Goal: Task Accomplishment & Management: Manage account settings

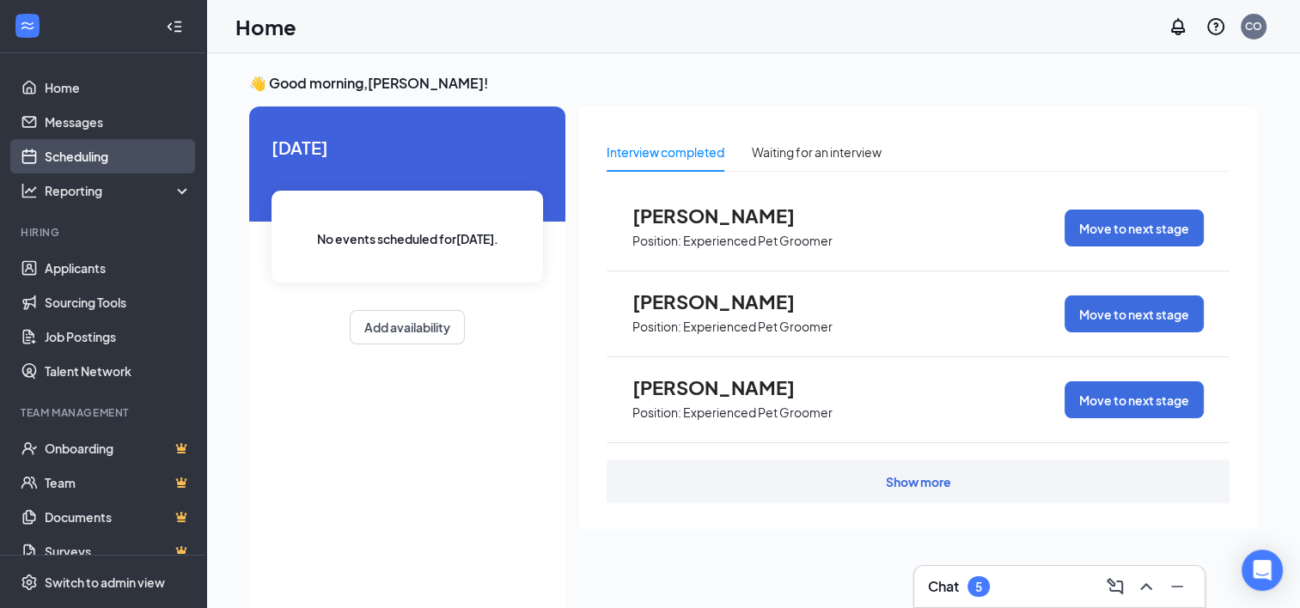
click at [72, 153] on link "Scheduling" at bounding box center [118, 156] width 147 height 34
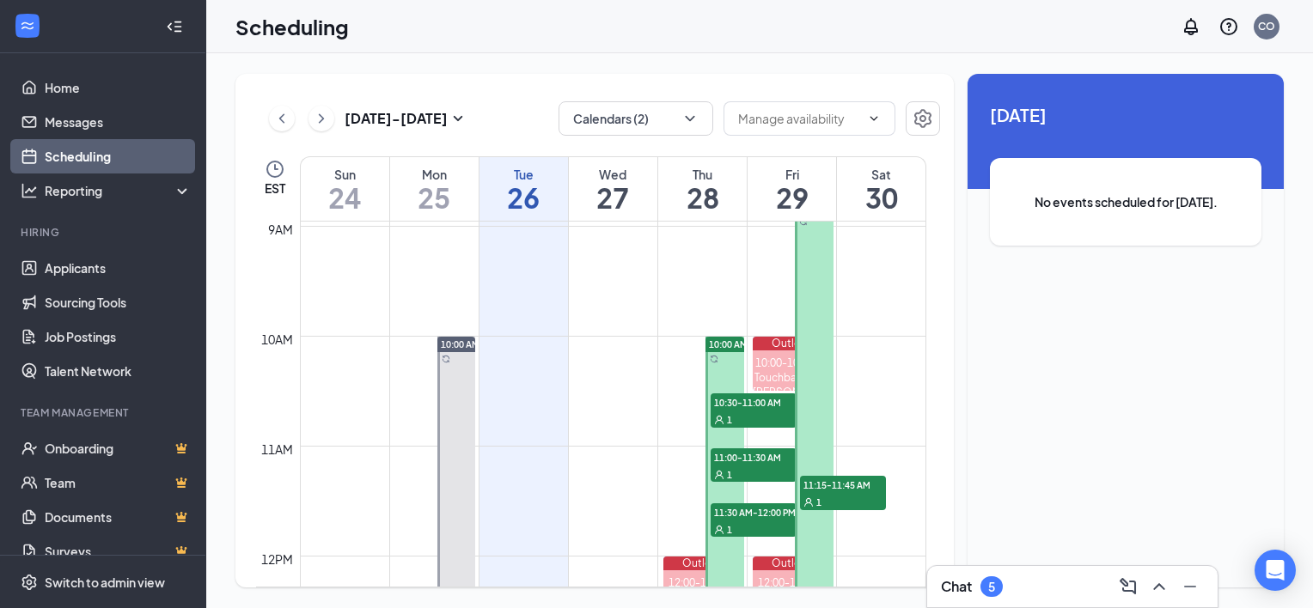
scroll to position [1103, 0]
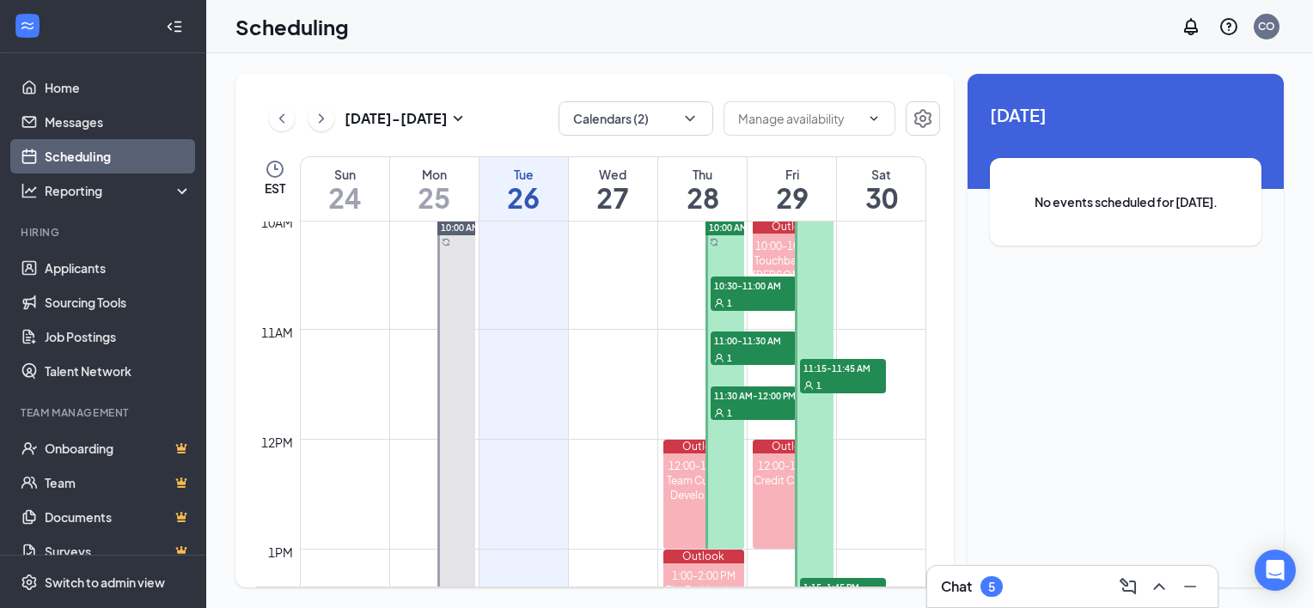
click at [747, 285] on span "10:30-11:00 AM" at bounding box center [754, 285] width 86 height 17
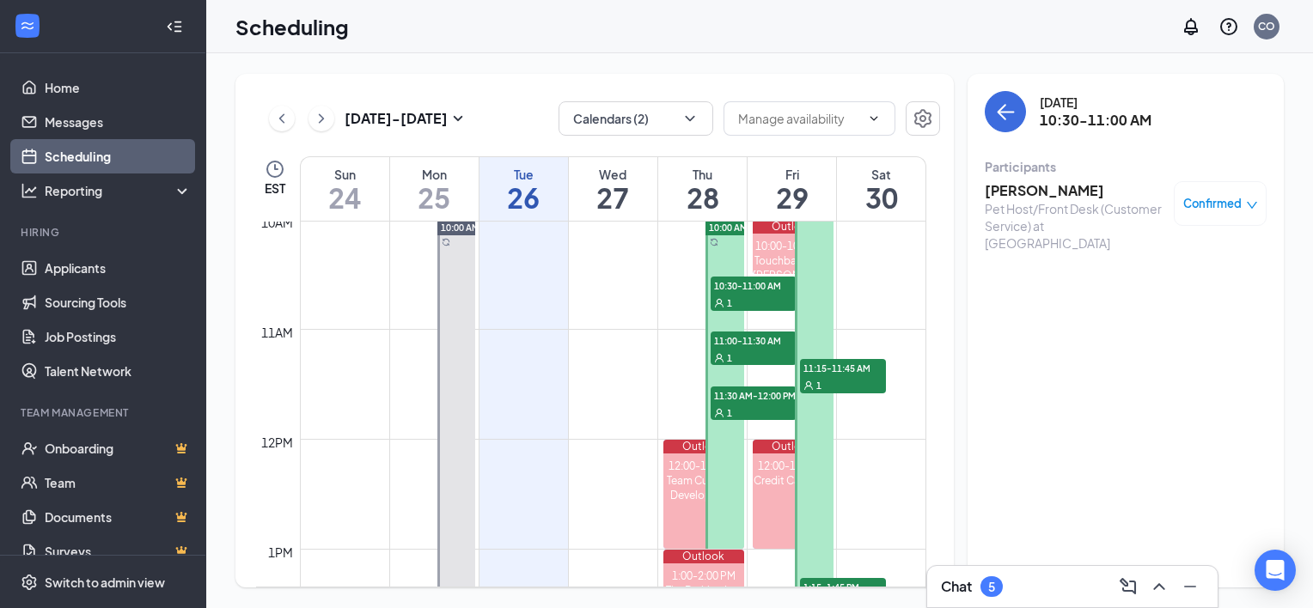
click at [746, 351] on div "1" at bounding box center [754, 357] width 86 height 17
click at [748, 404] on div "1" at bounding box center [754, 412] width 86 height 17
click at [837, 373] on span "11:15-11:45 AM" at bounding box center [843, 367] width 86 height 17
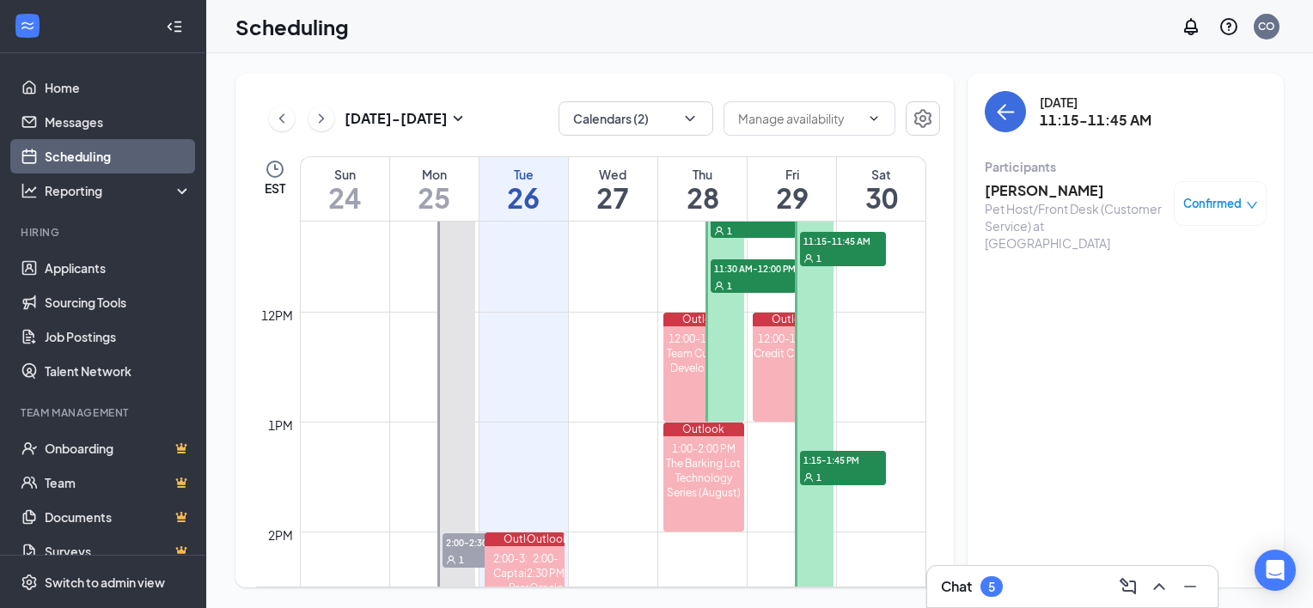
scroll to position [1274, 0]
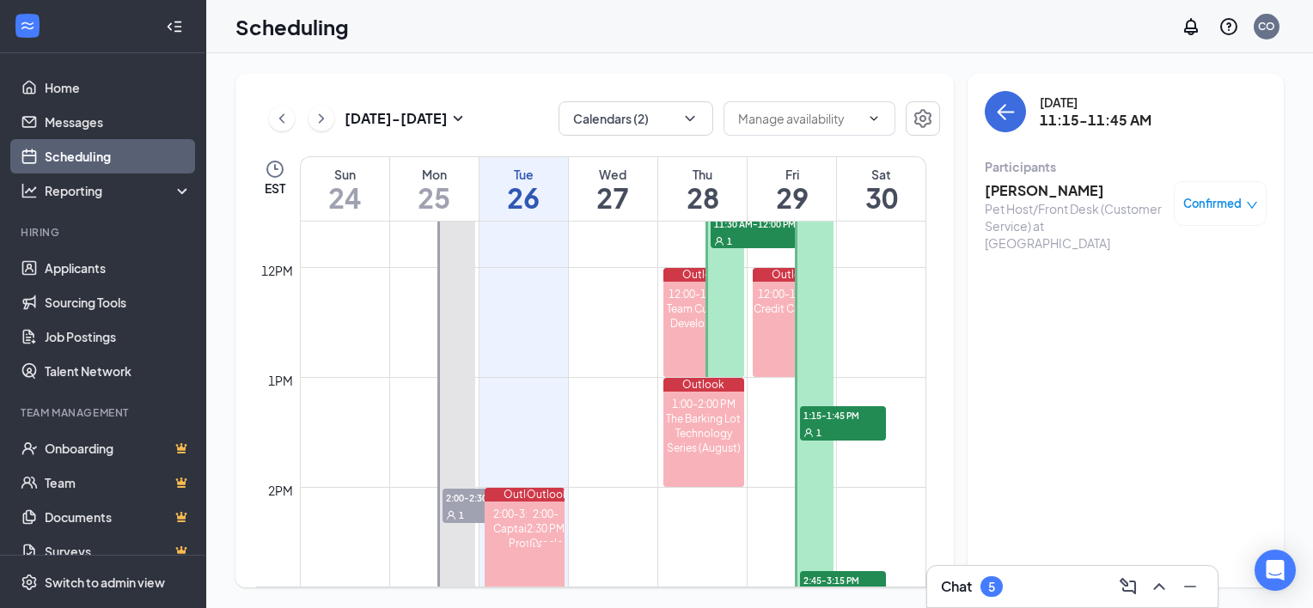
click at [838, 415] on span "1:15-1:45 PM" at bounding box center [843, 414] width 86 height 17
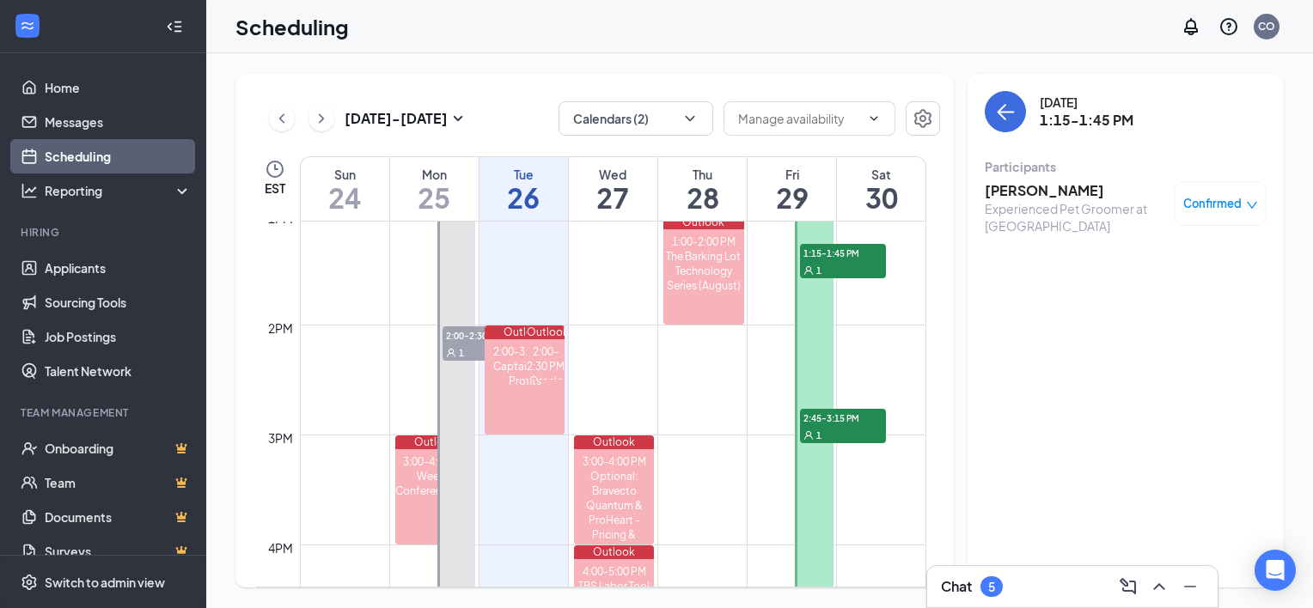
scroll to position [1446, 0]
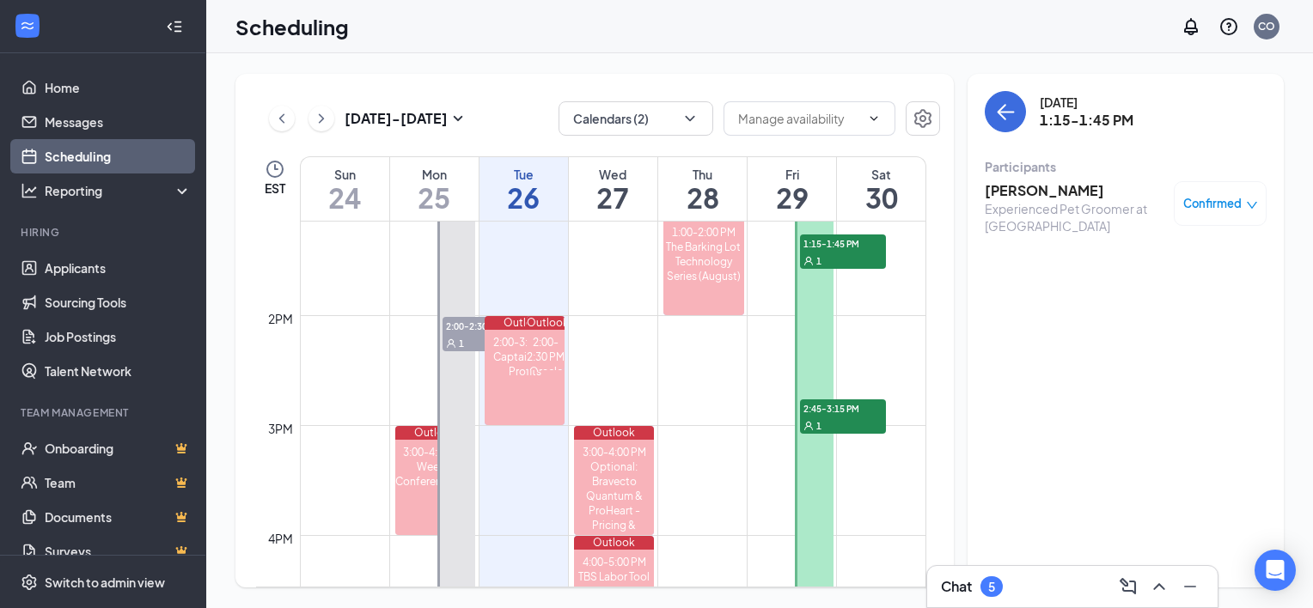
click at [842, 411] on span "2:45-3:15 PM" at bounding box center [843, 408] width 86 height 17
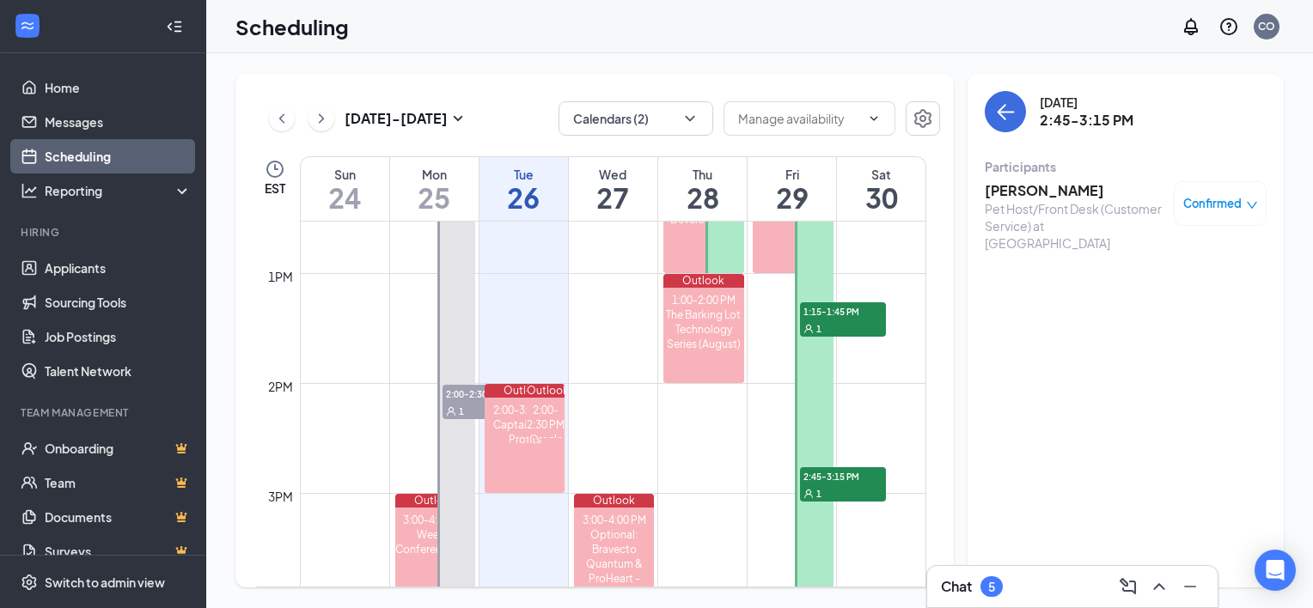
scroll to position [1274, 0]
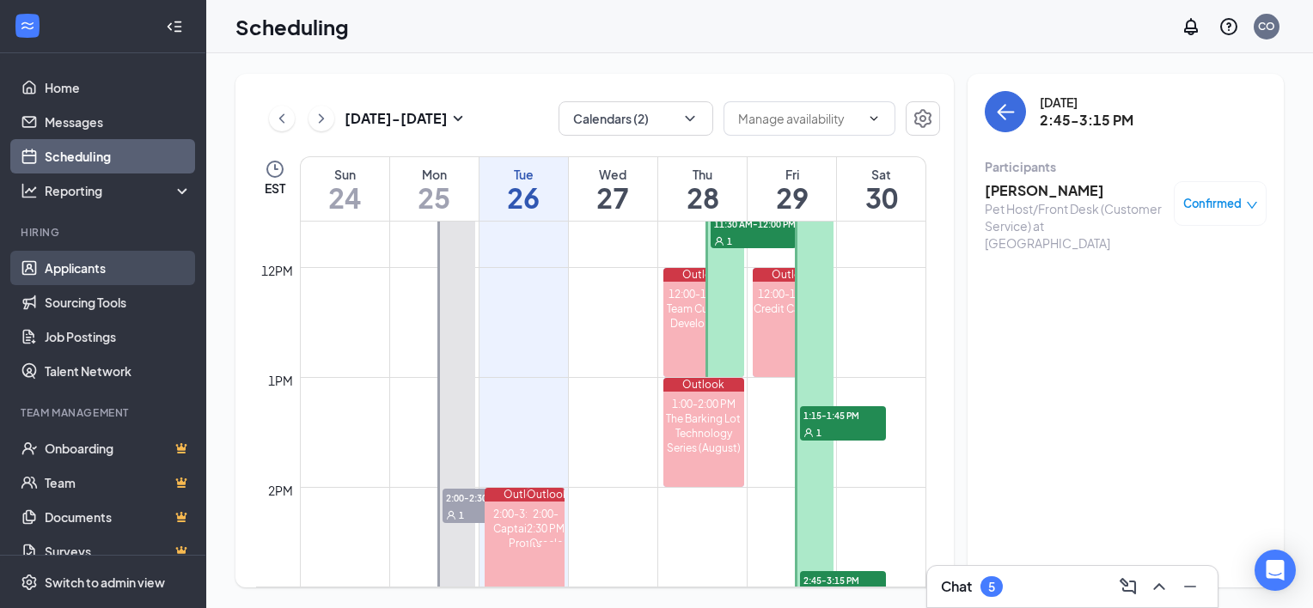
click at [93, 272] on link "Applicants" at bounding box center [118, 268] width 147 height 34
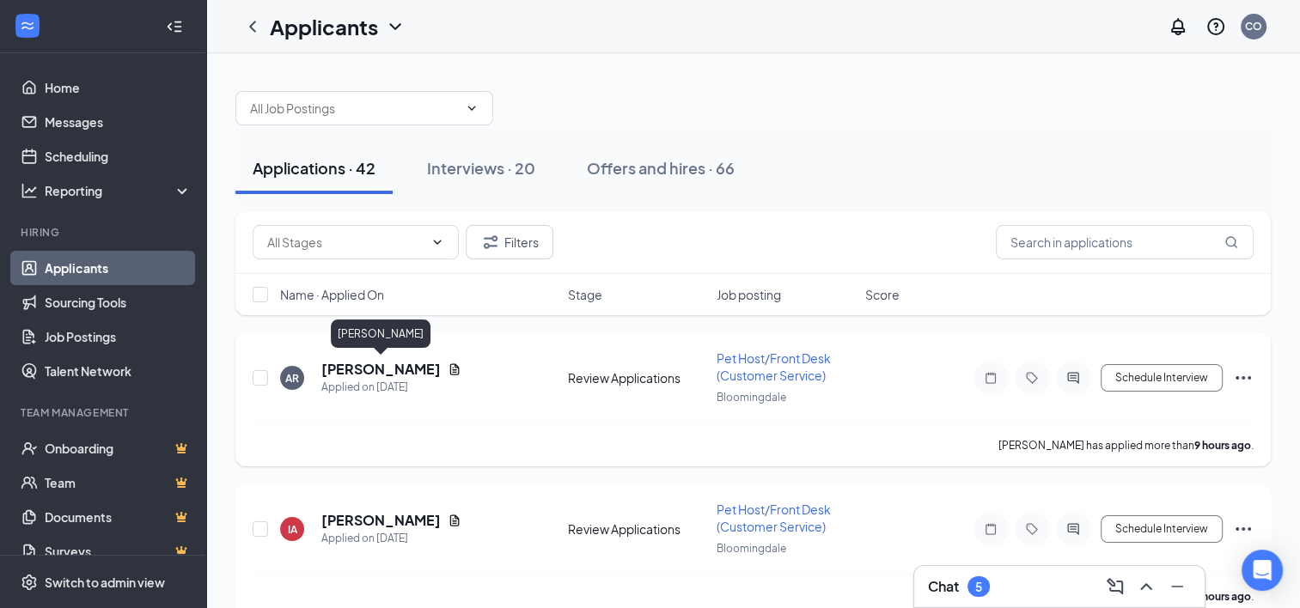
click at [388, 371] on h5 "[PERSON_NAME]" at bounding box center [380, 369] width 119 height 19
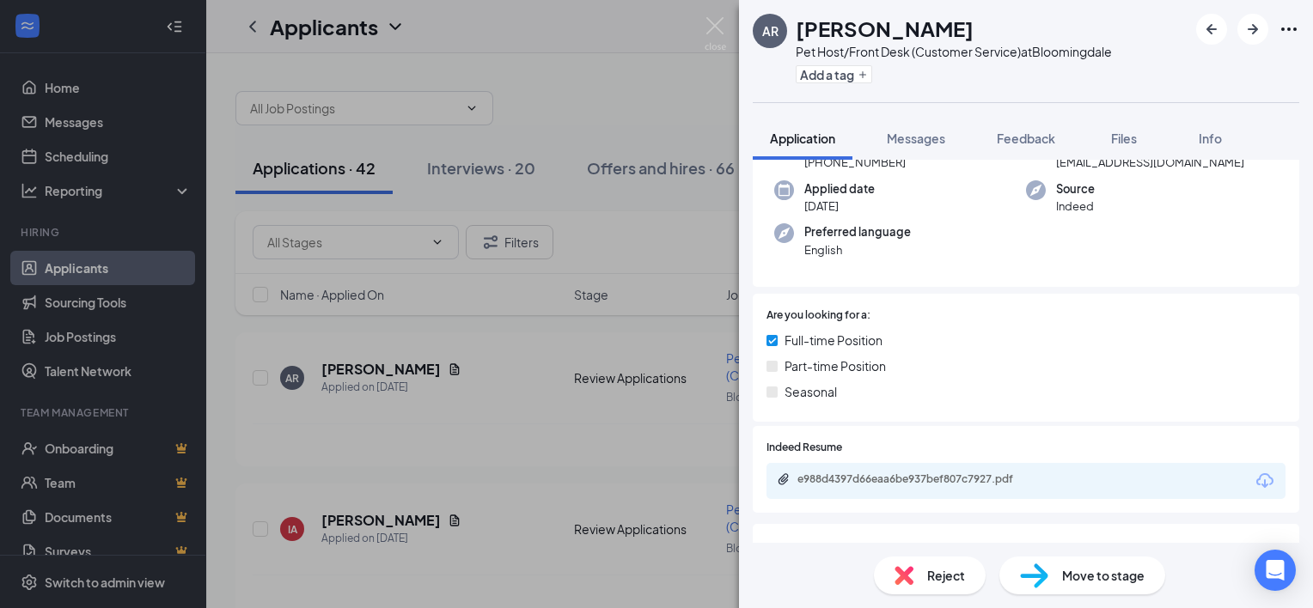
scroll to position [172, 0]
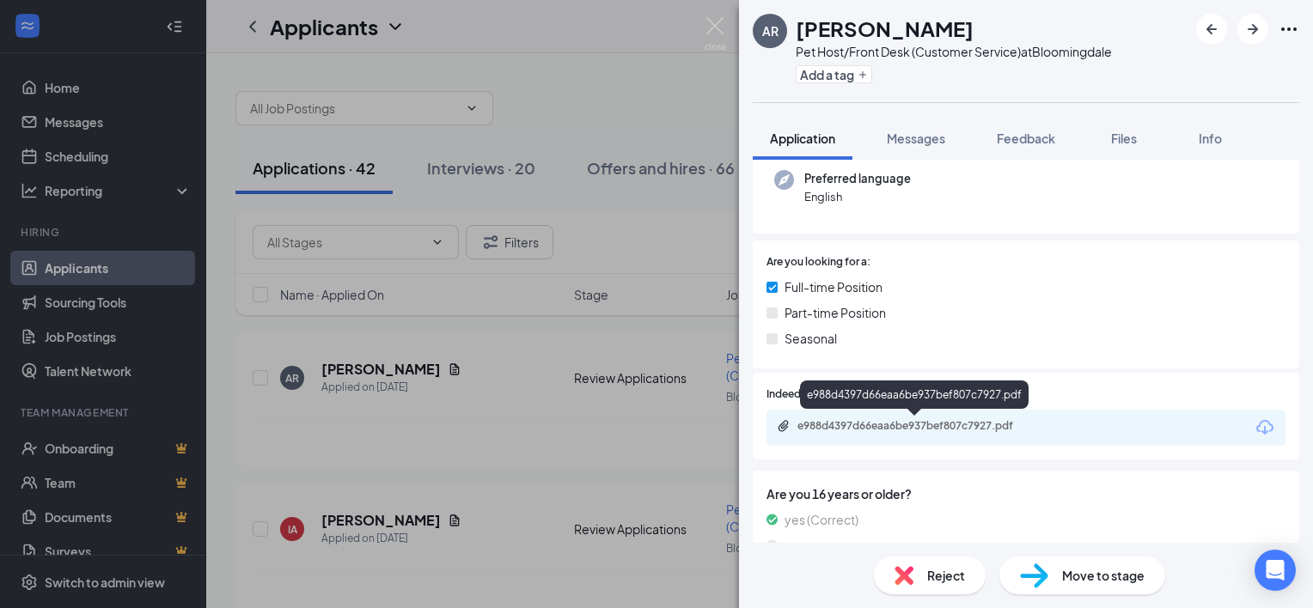
click at [928, 430] on div "e988d4397d66eaa6be937bef807c7927.pdf" at bounding box center [917, 426] width 241 height 14
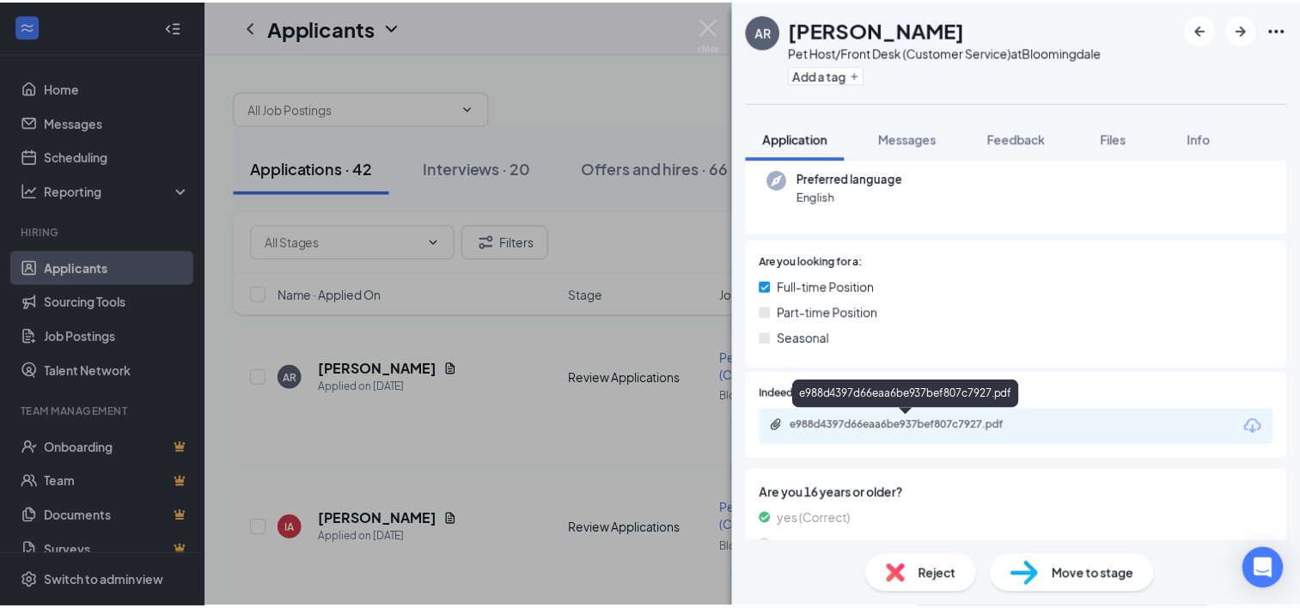
scroll to position [258, 0]
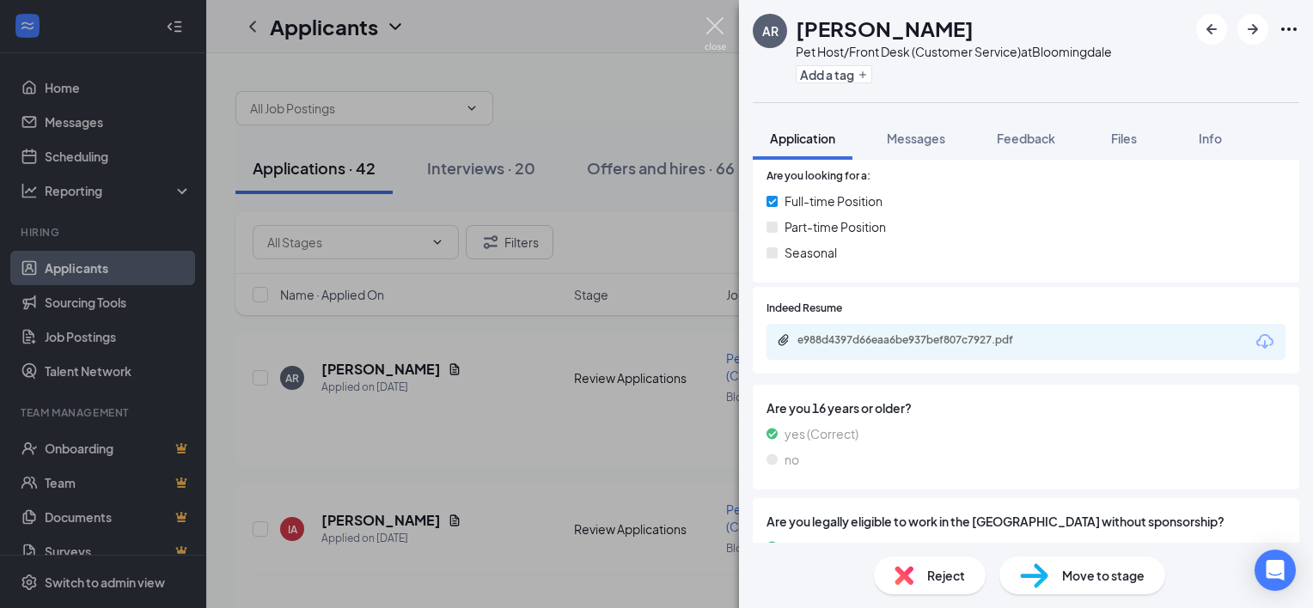
drag, startPoint x: 718, startPoint y: 20, endPoint x: 681, endPoint y: 40, distance: 41.9
click at [718, 20] on img at bounding box center [715, 34] width 21 height 34
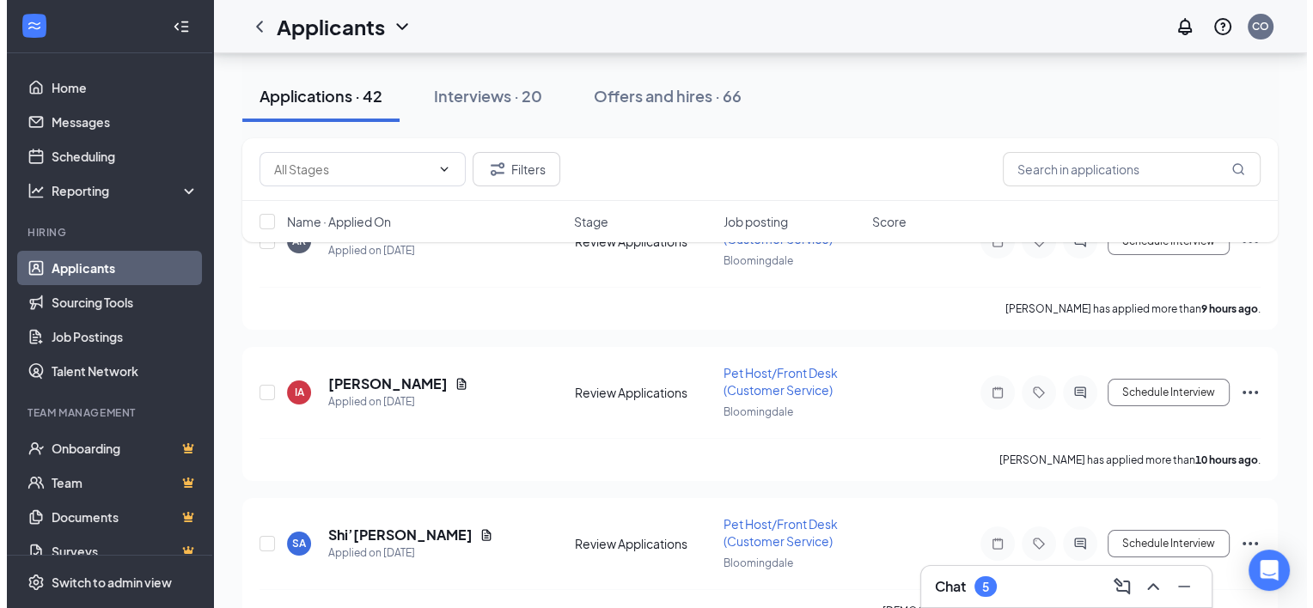
scroll to position [172, 0]
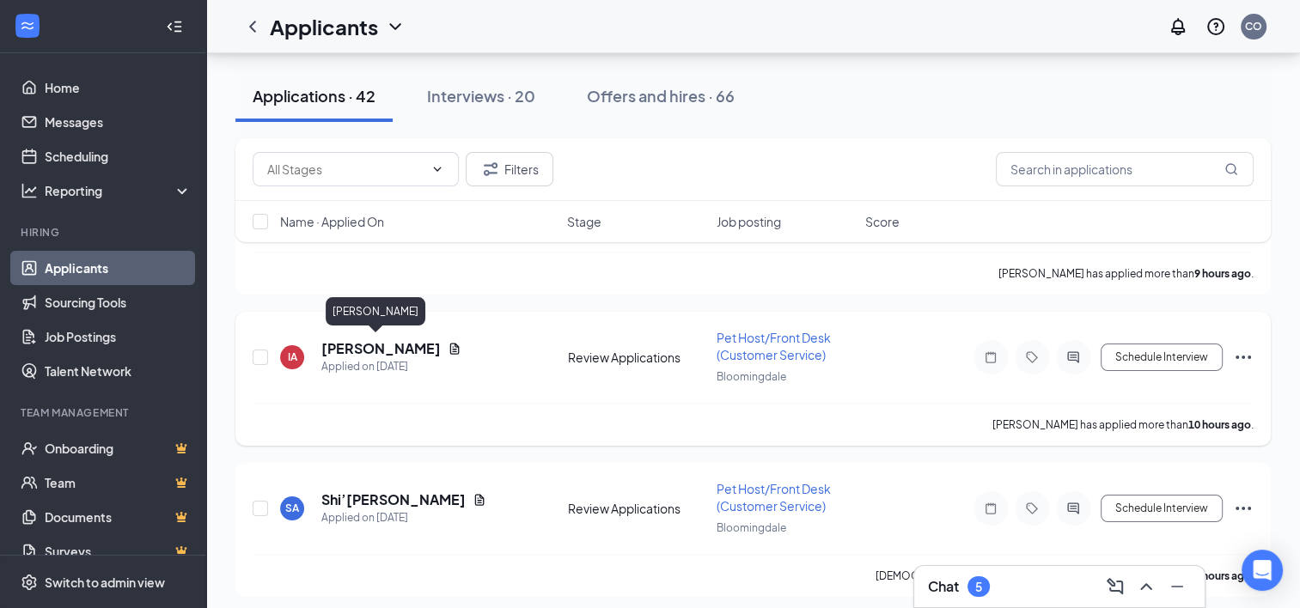
click at [375, 350] on h5 "[PERSON_NAME]" at bounding box center [380, 348] width 119 height 19
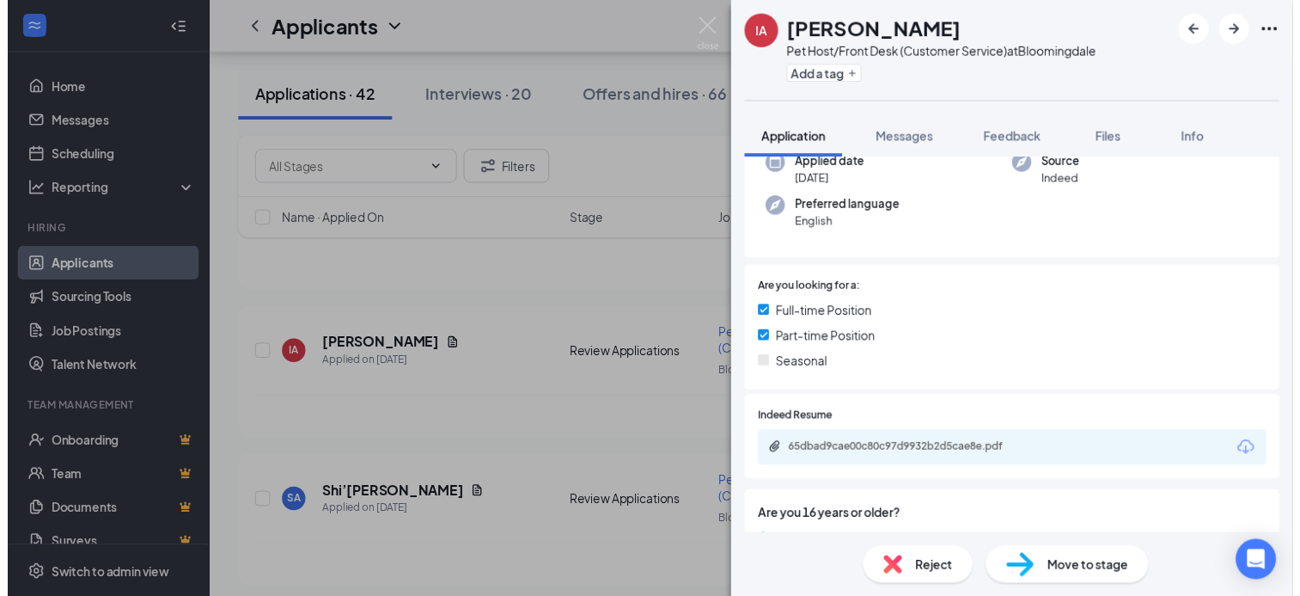
scroll to position [172, 0]
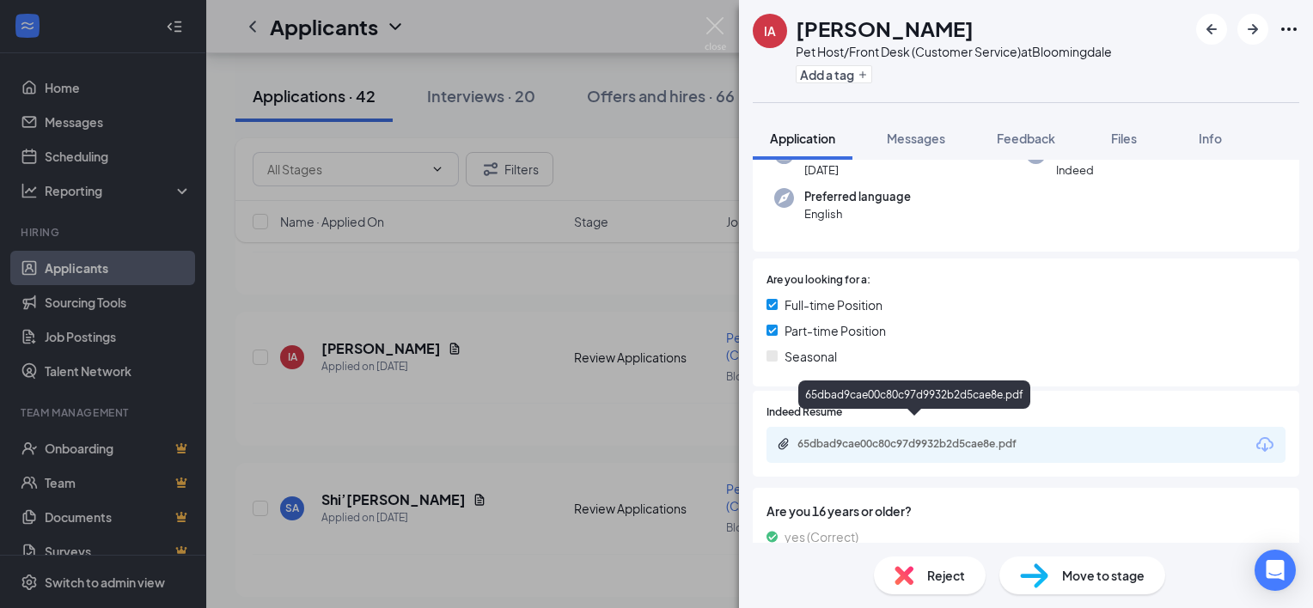
click at [887, 437] on div "65dbad9cae00c80c97d9932b2d5cae8e.pdf" at bounding box center [917, 444] width 241 height 14
click at [709, 21] on img at bounding box center [715, 34] width 21 height 34
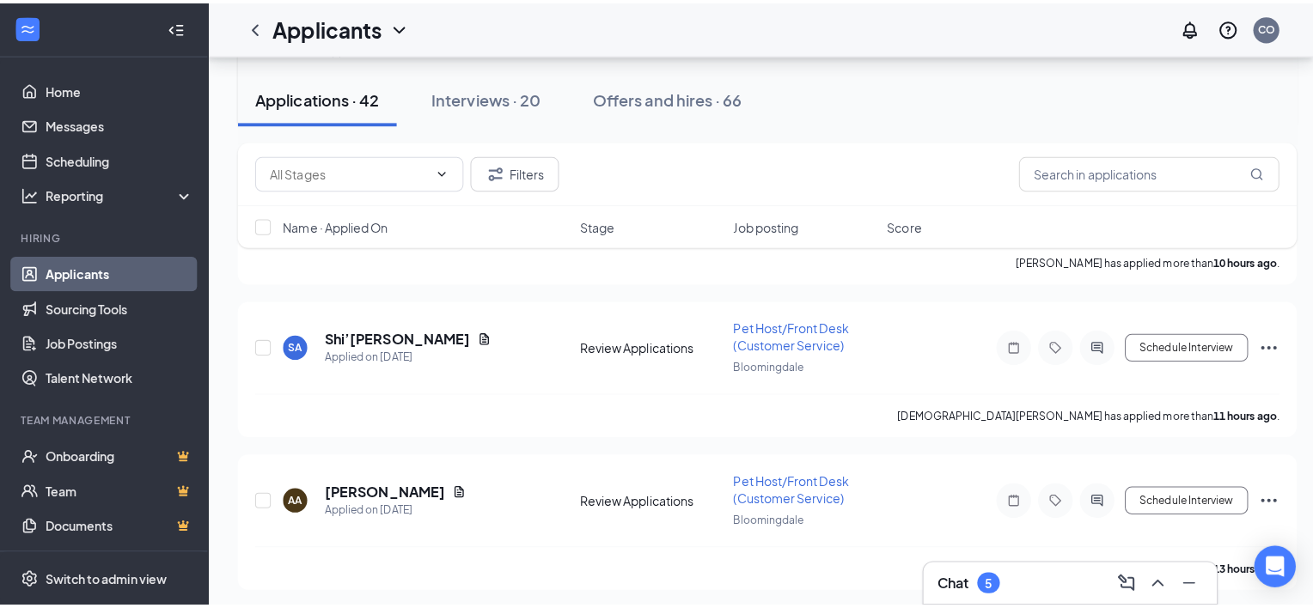
scroll to position [344, 0]
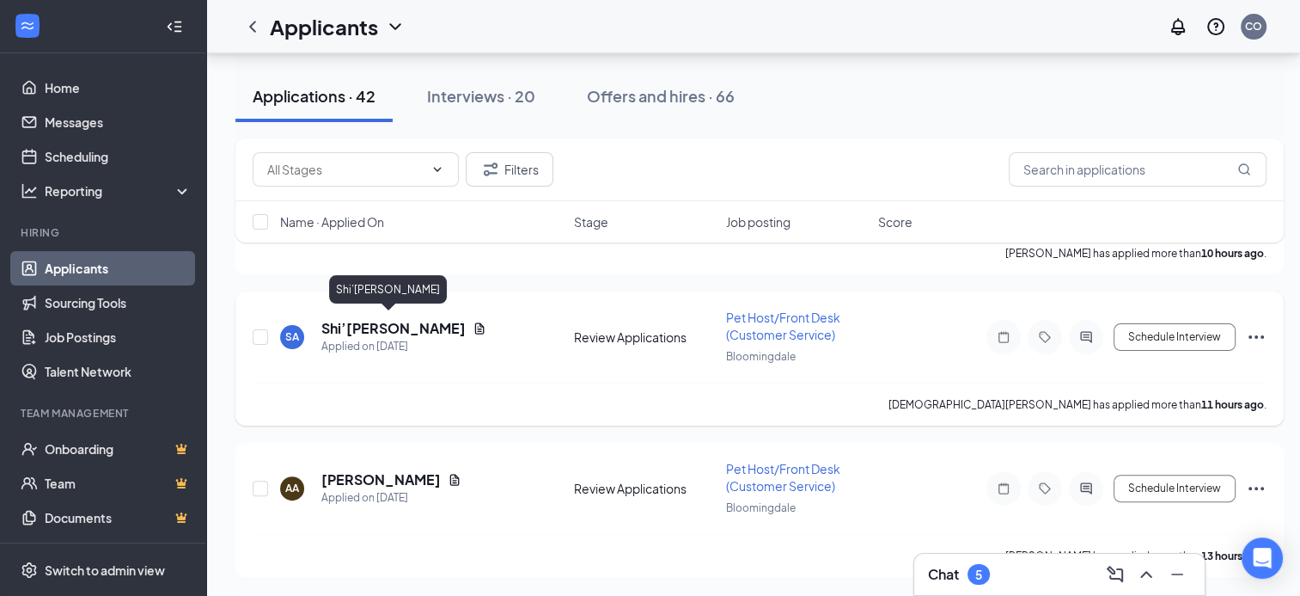
click at [388, 319] on h5 "Shi’[PERSON_NAME]" at bounding box center [393, 328] width 144 height 19
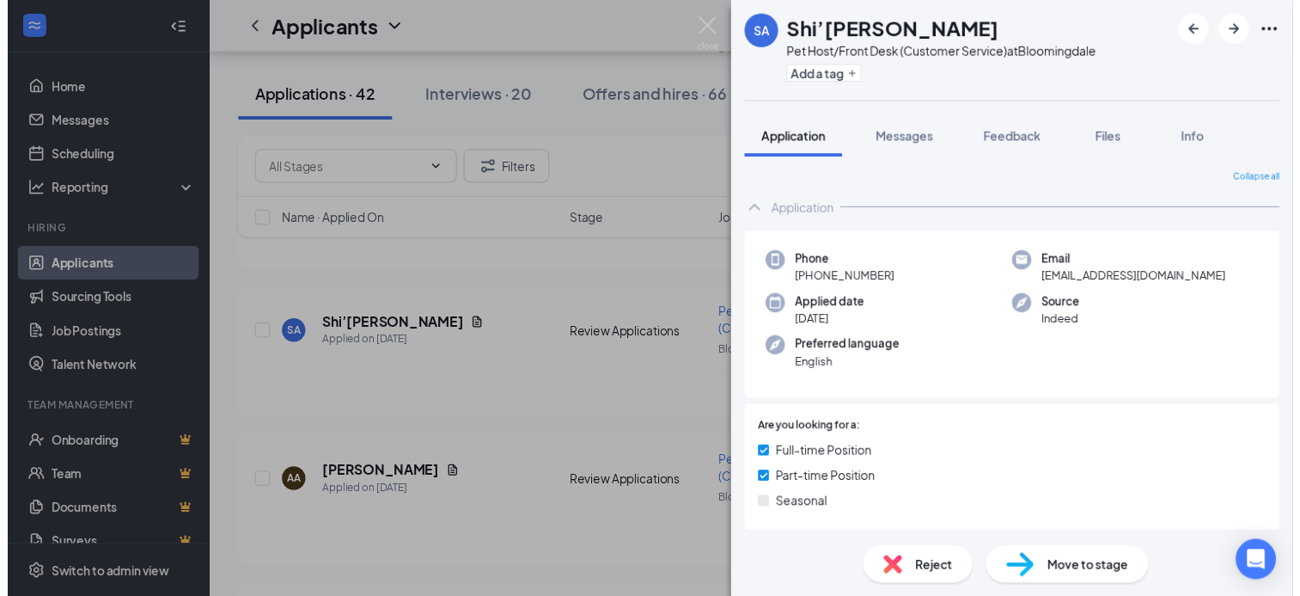
scroll to position [86, 0]
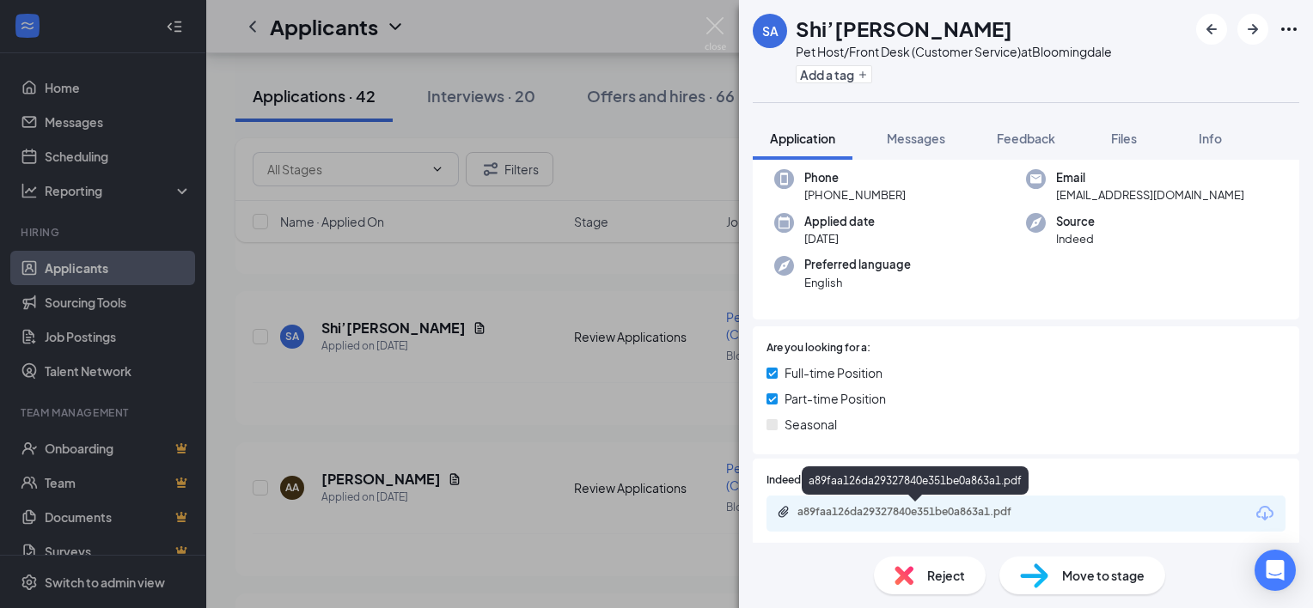
click at [912, 515] on div "a89faa126da29327840e351be0a863a1.pdf" at bounding box center [917, 512] width 241 height 14
click at [915, 516] on div "a89faa126da29327840e351be0a863a1.pdf" at bounding box center [917, 512] width 241 height 14
click at [717, 22] on img at bounding box center [715, 34] width 21 height 34
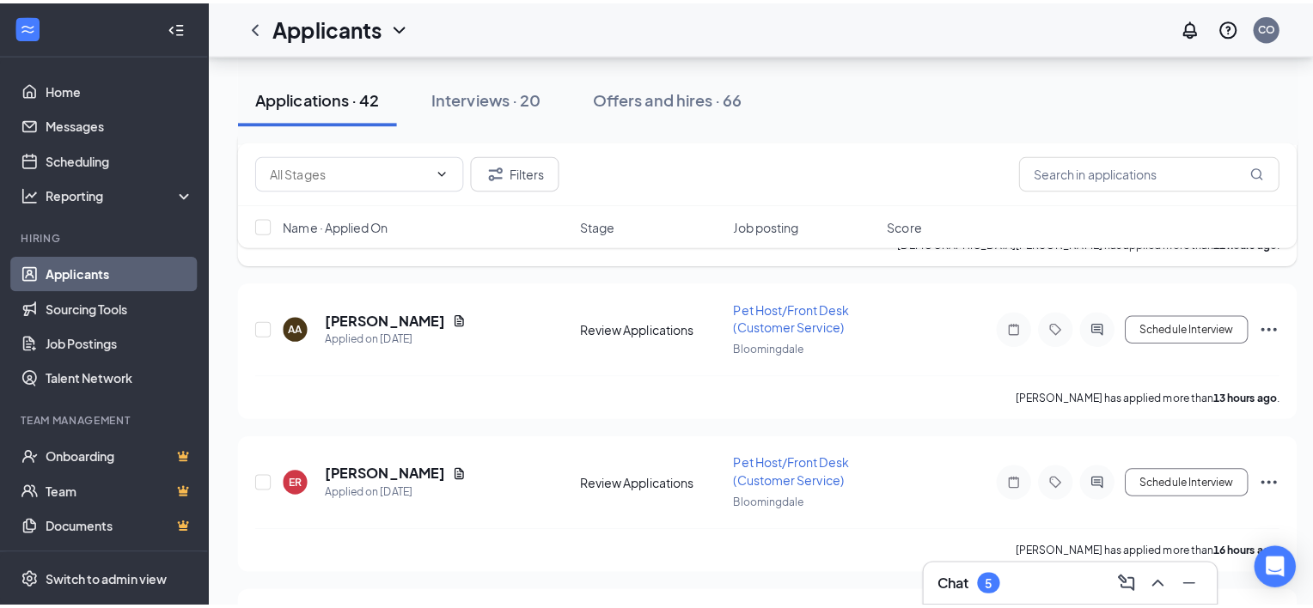
scroll to position [516, 0]
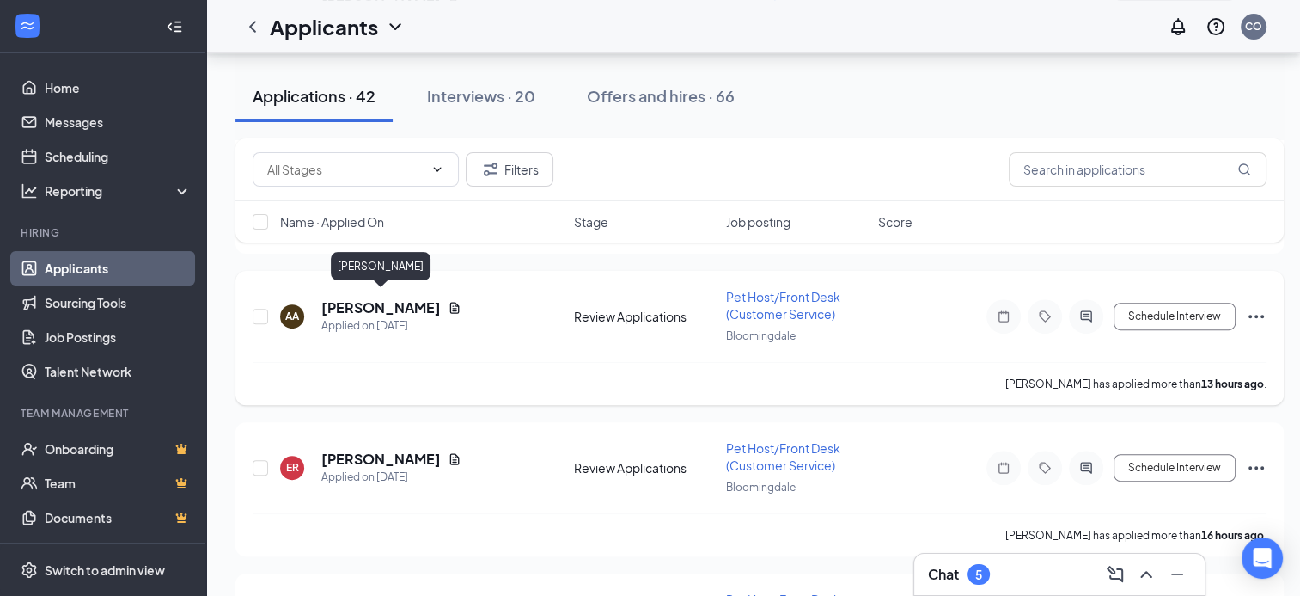
click at [392, 300] on h5 "[PERSON_NAME]" at bounding box center [380, 307] width 119 height 19
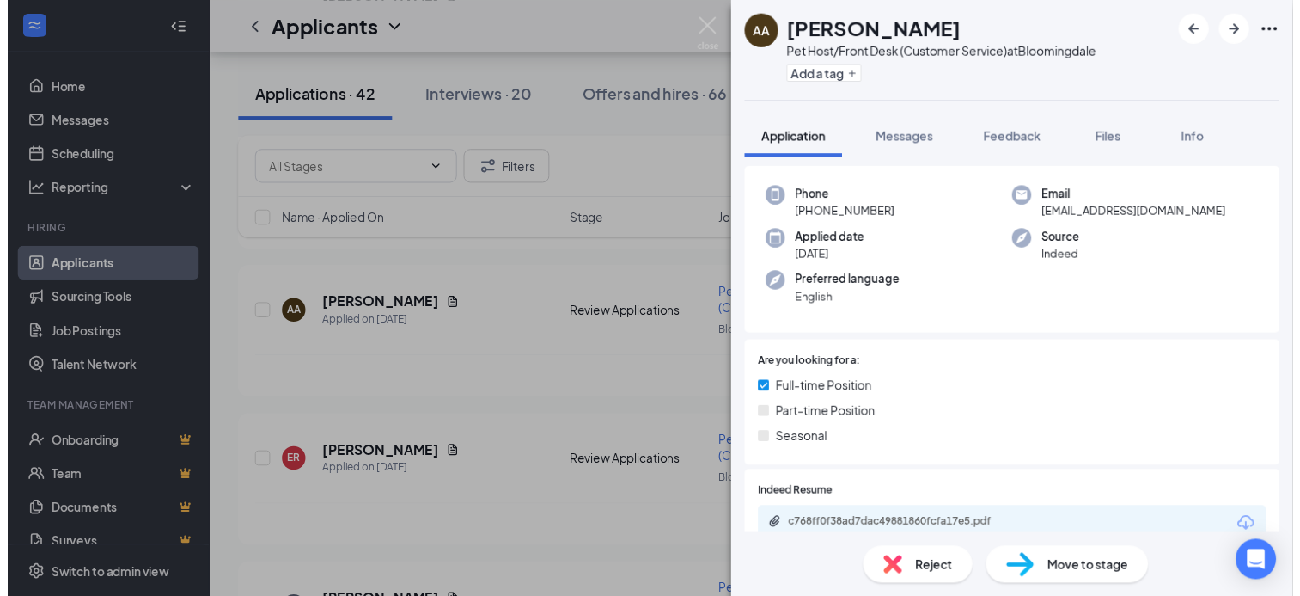
scroll to position [172, 0]
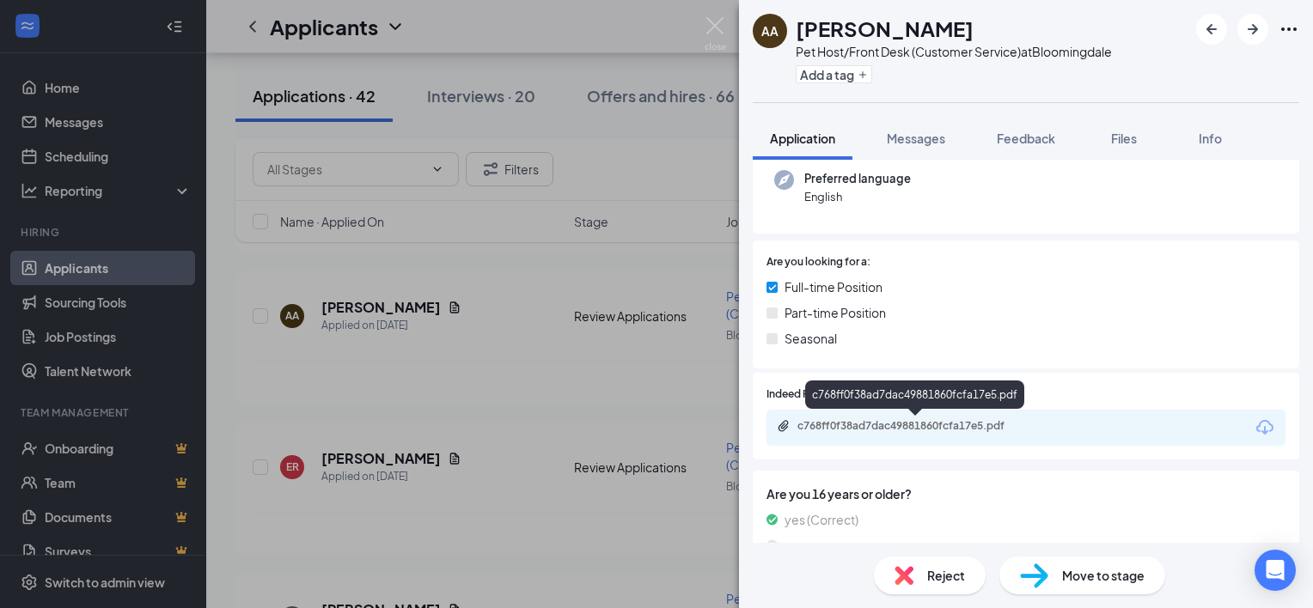
click at [923, 424] on div "c768ff0f38ad7dac49881860fcfa17e5.pdf" at bounding box center [917, 426] width 241 height 14
click at [714, 17] on img at bounding box center [715, 34] width 21 height 34
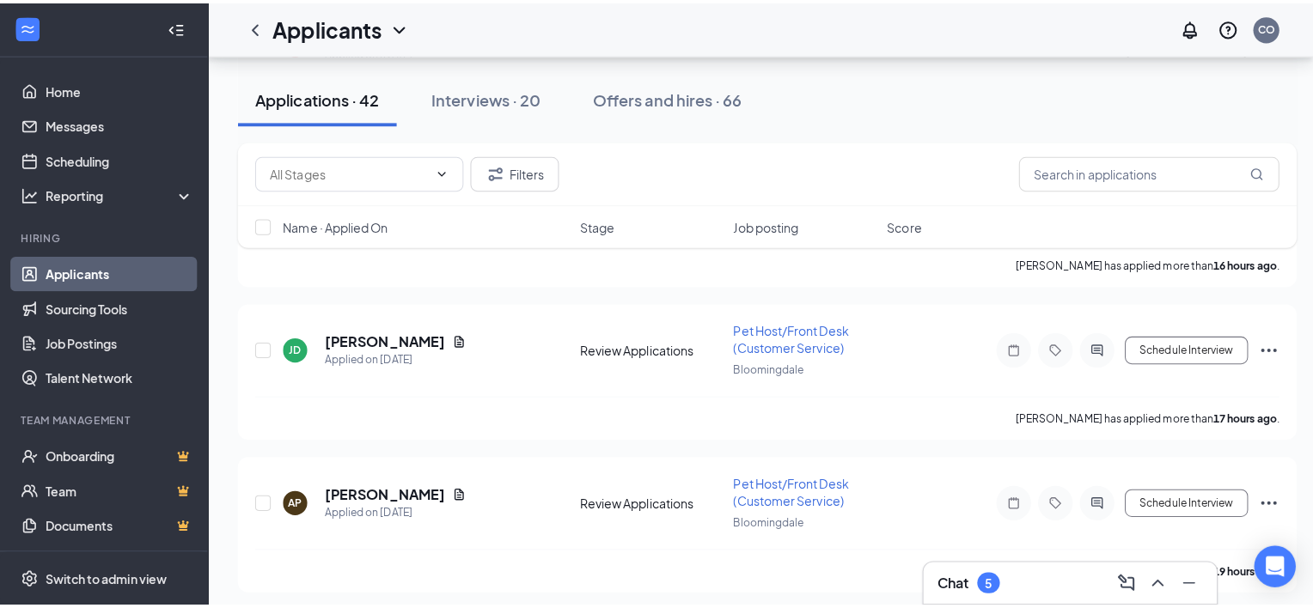
scroll to position [945, 0]
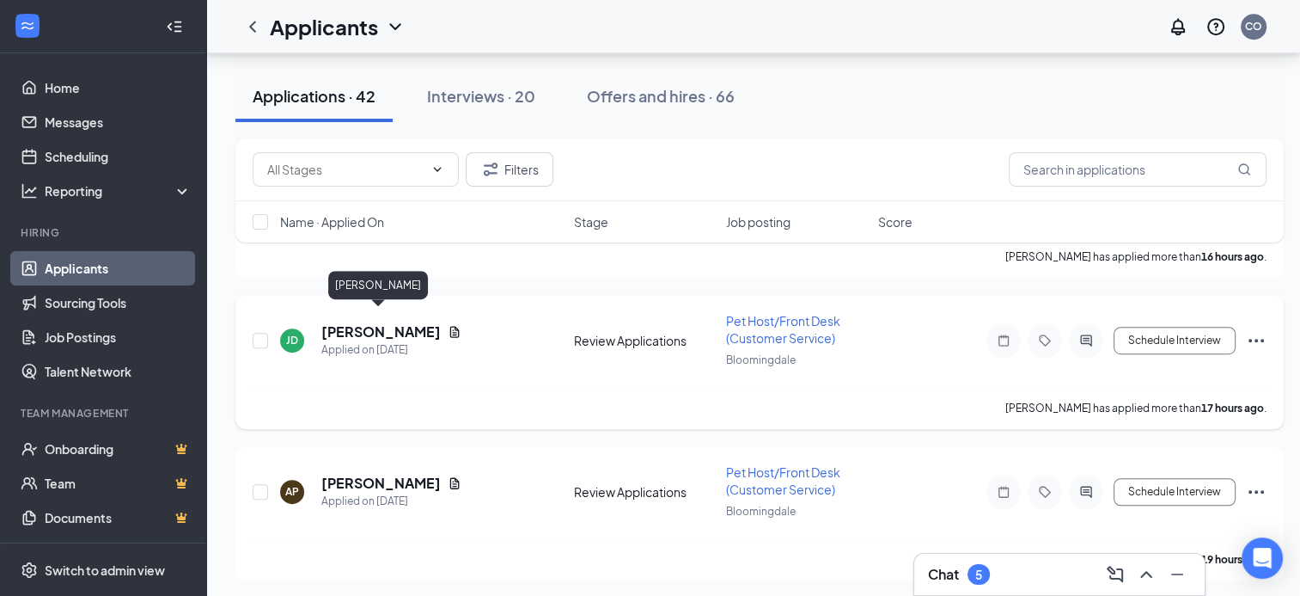
click at [399, 322] on h5 "[PERSON_NAME]" at bounding box center [380, 331] width 119 height 19
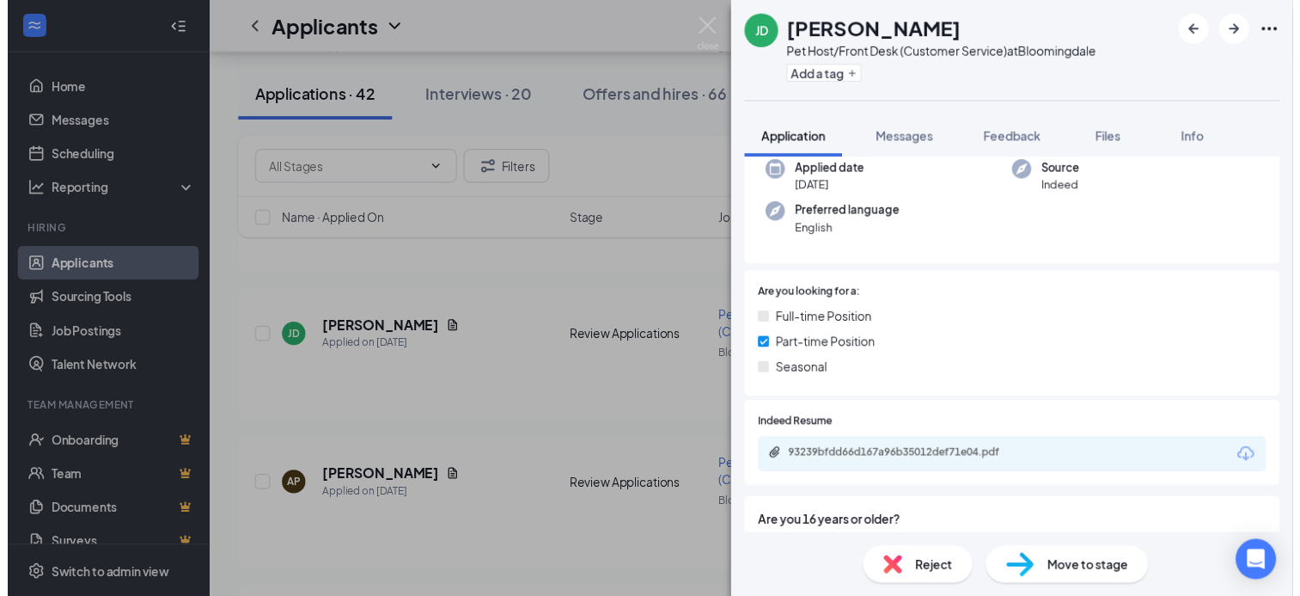
scroll to position [172, 0]
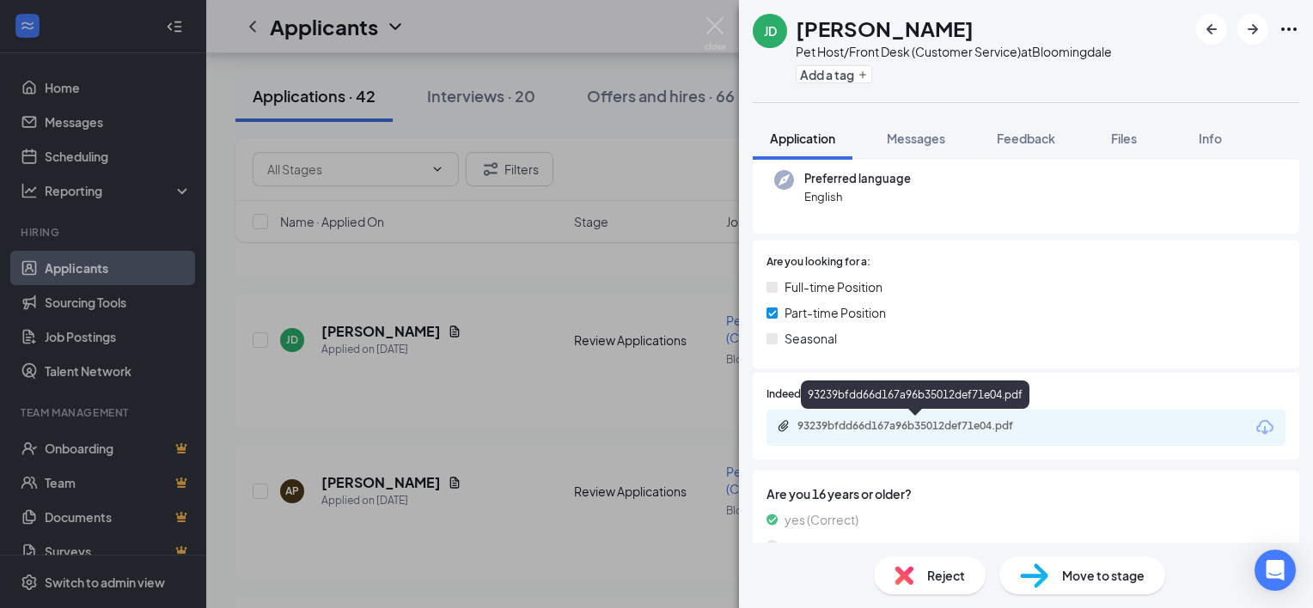
click at [949, 425] on div "93239bfdd66d167a96b35012def71e04.pdf" at bounding box center [917, 426] width 241 height 14
click at [713, 21] on img at bounding box center [715, 34] width 21 height 34
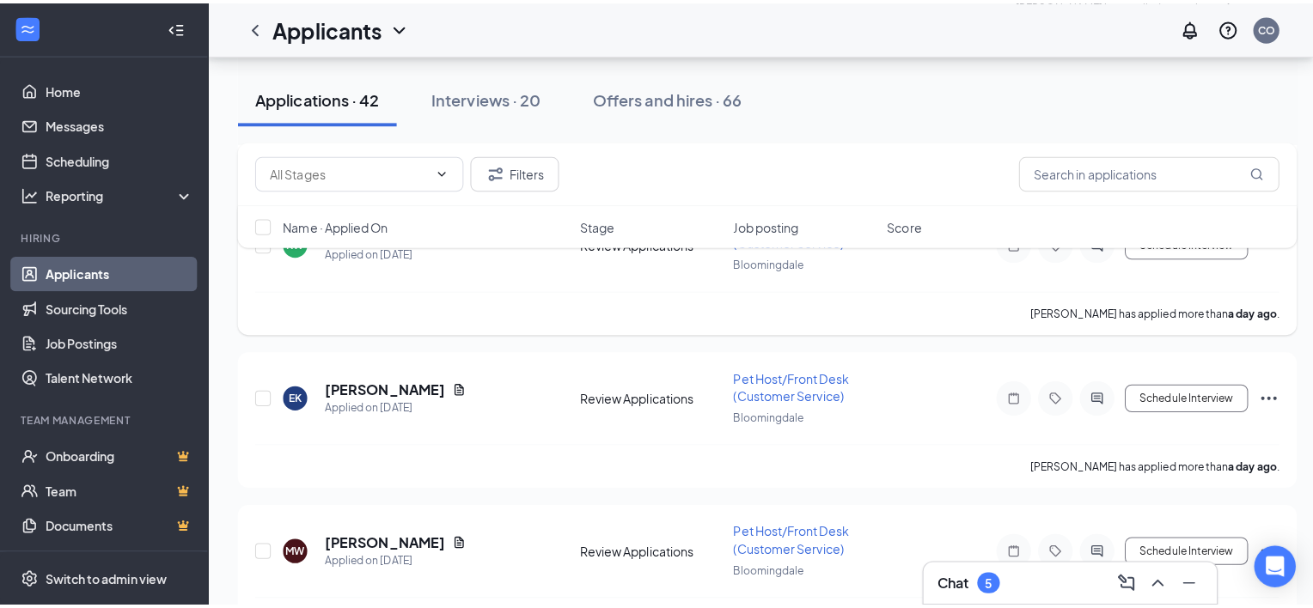
scroll to position [1633, 0]
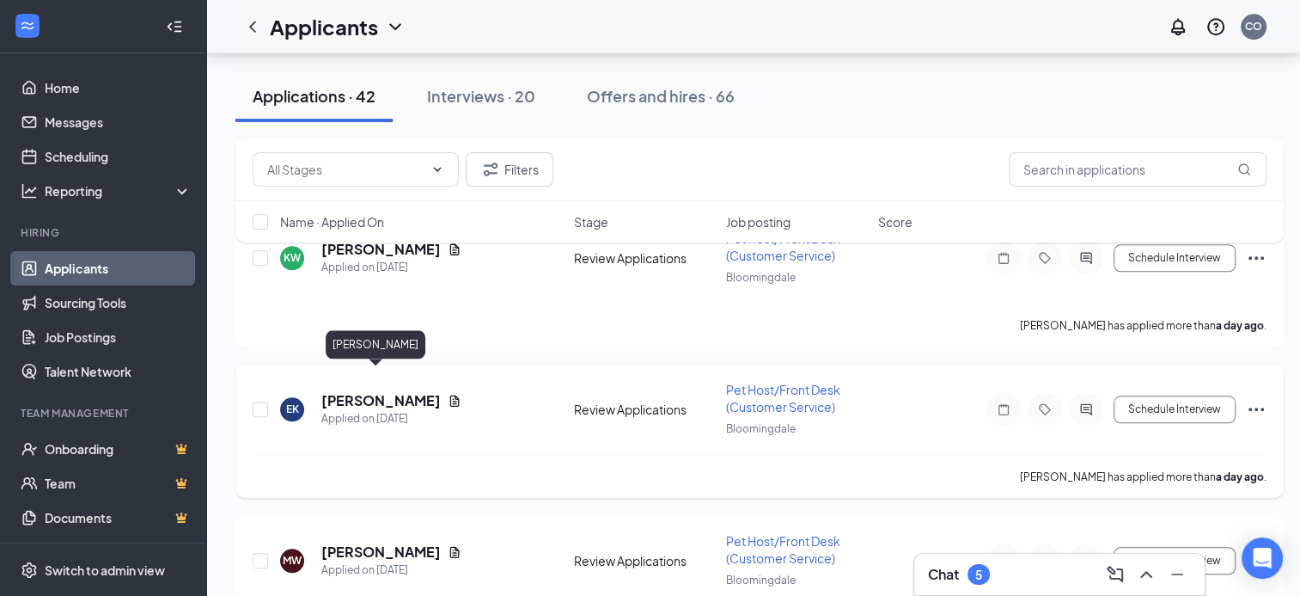
click at [338, 391] on h5 "[PERSON_NAME]" at bounding box center [380, 400] width 119 height 19
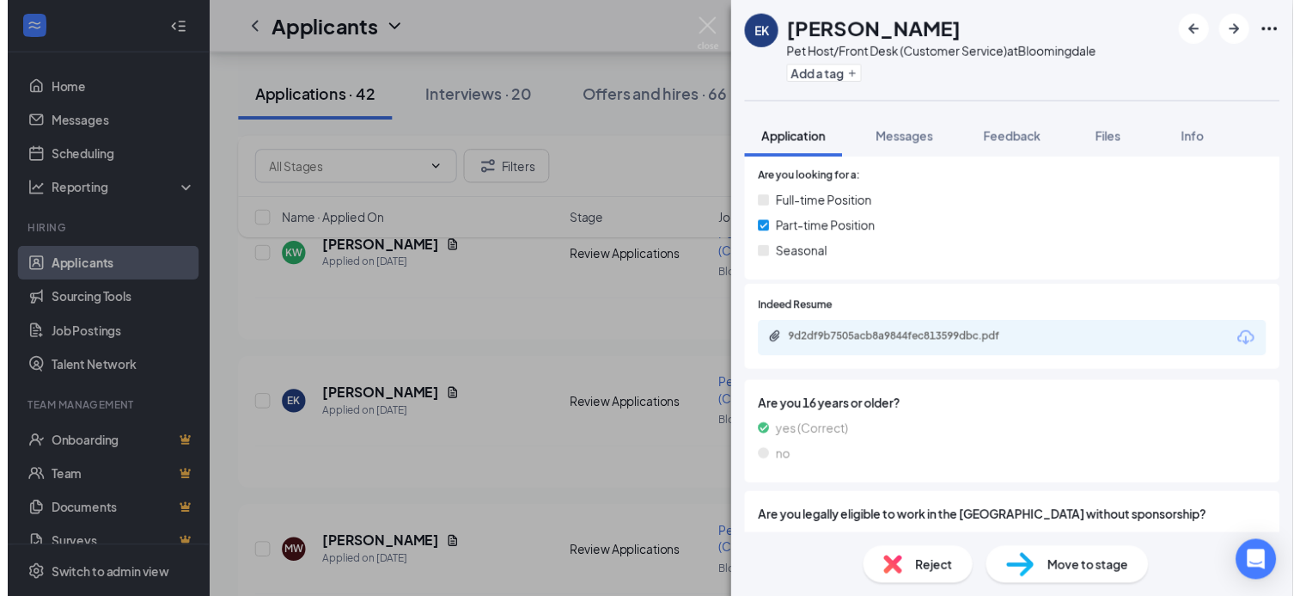
scroll to position [258, 0]
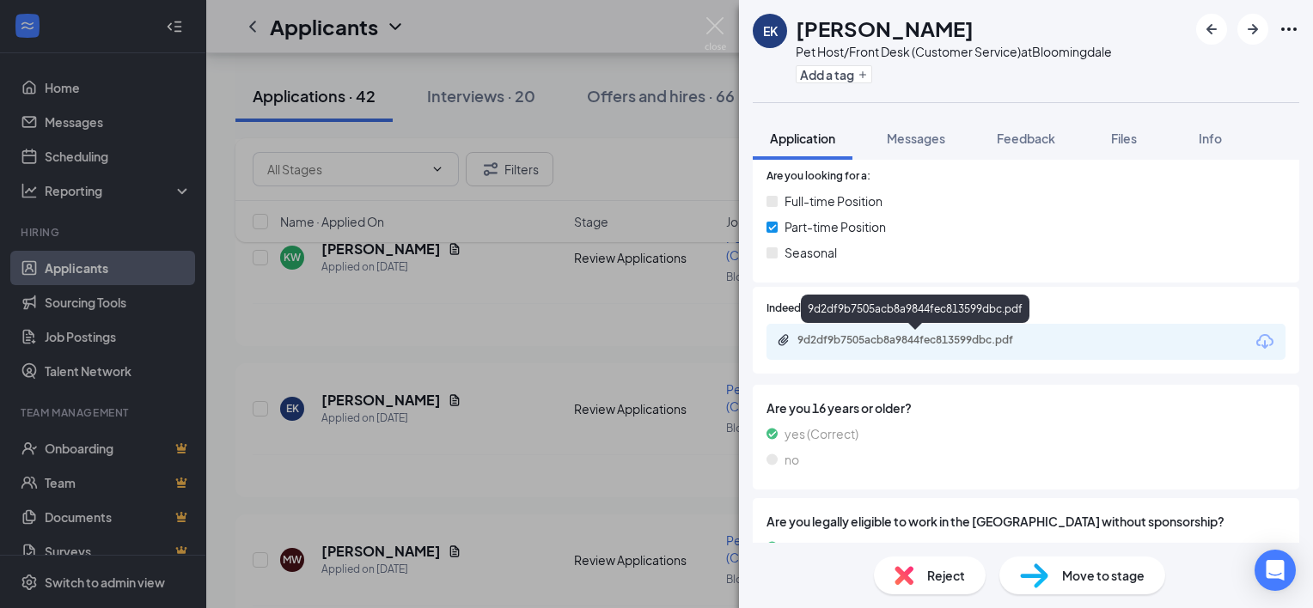
click at [917, 345] on div "9d2df9b7505acb8a9844fec813599dbc.pdf" at bounding box center [917, 340] width 241 height 14
drag, startPoint x: 715, startPoint y: 21, endPoint x: 568, endPoint y: 282, distance: 299.7
click at [715, 21] on img at bounding box center [715, 34] width 21 height 34
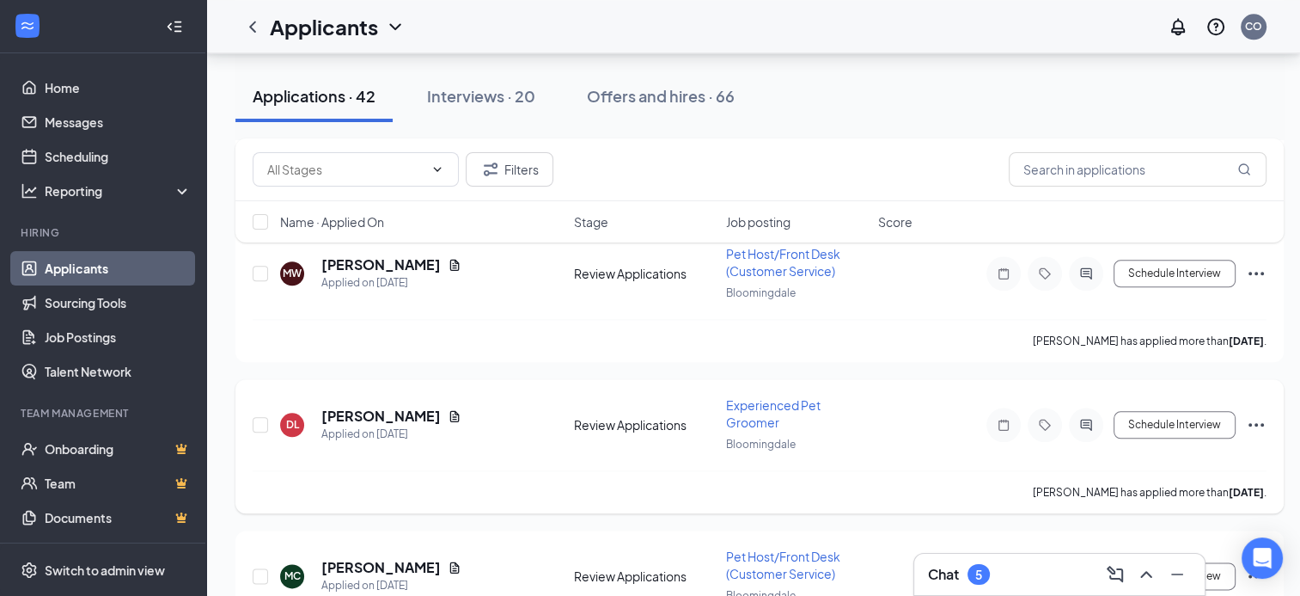
scroll to position [1805, 0]
